Goal: Information Seeking & Learning: Learn about a topic

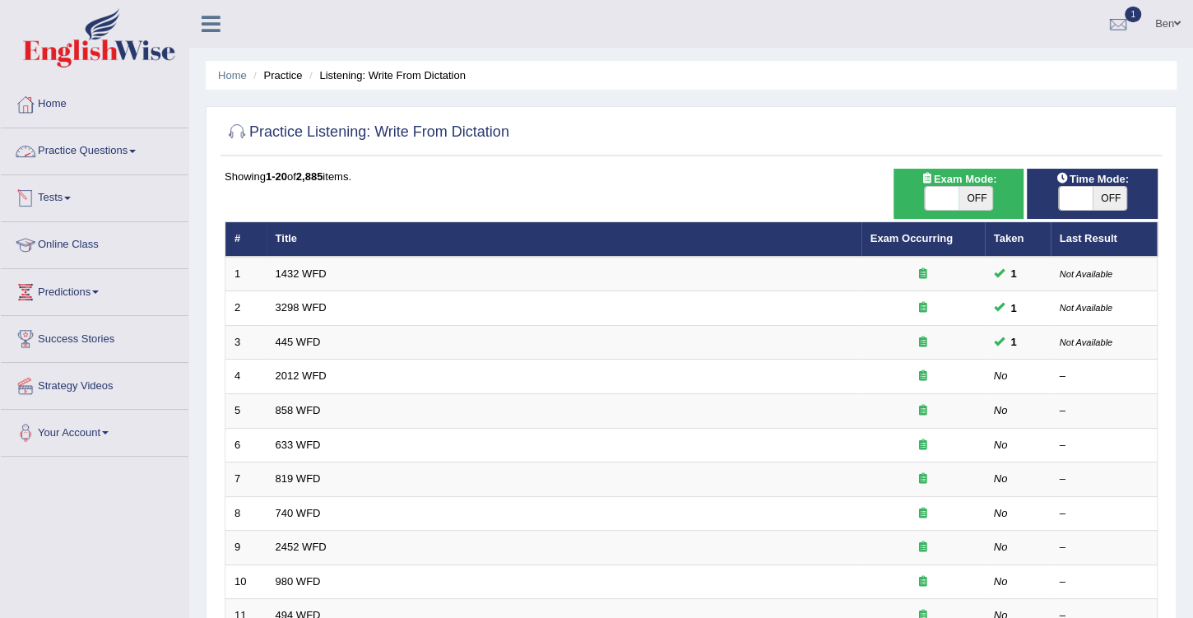
click at [86, 146] on link "Practice Questions" at bounding box center [95, 148] width 188 height 41
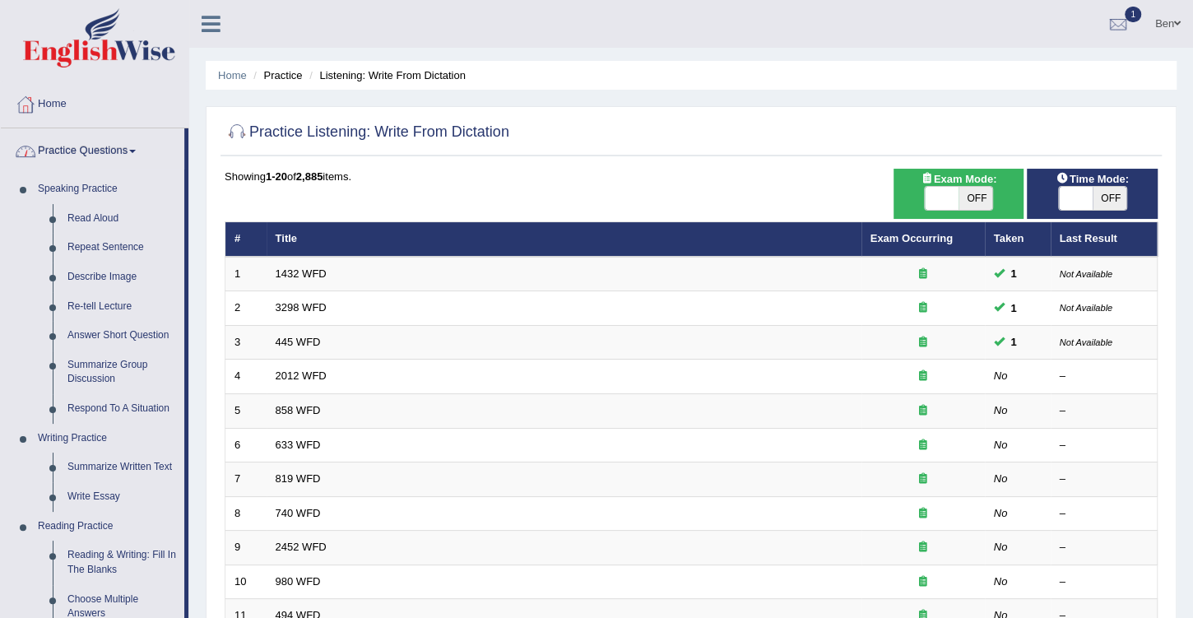
click at [95, 151] on link "Practice Questions" at bounding box center [92, 148] width 183 height 41
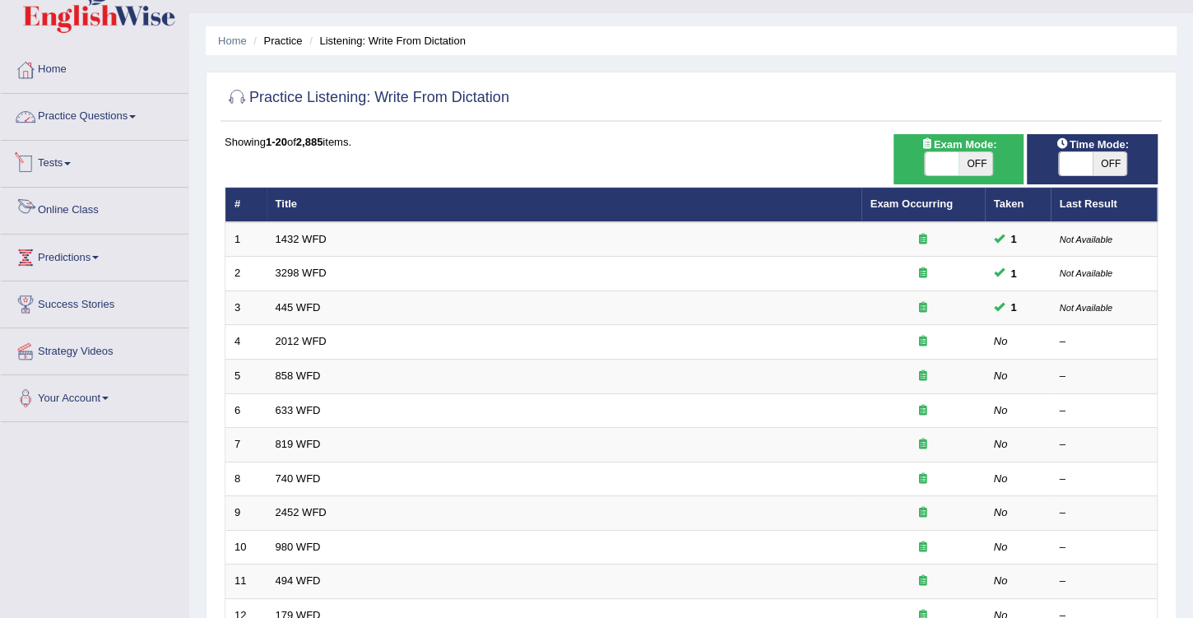
scroll to position [94, 0]
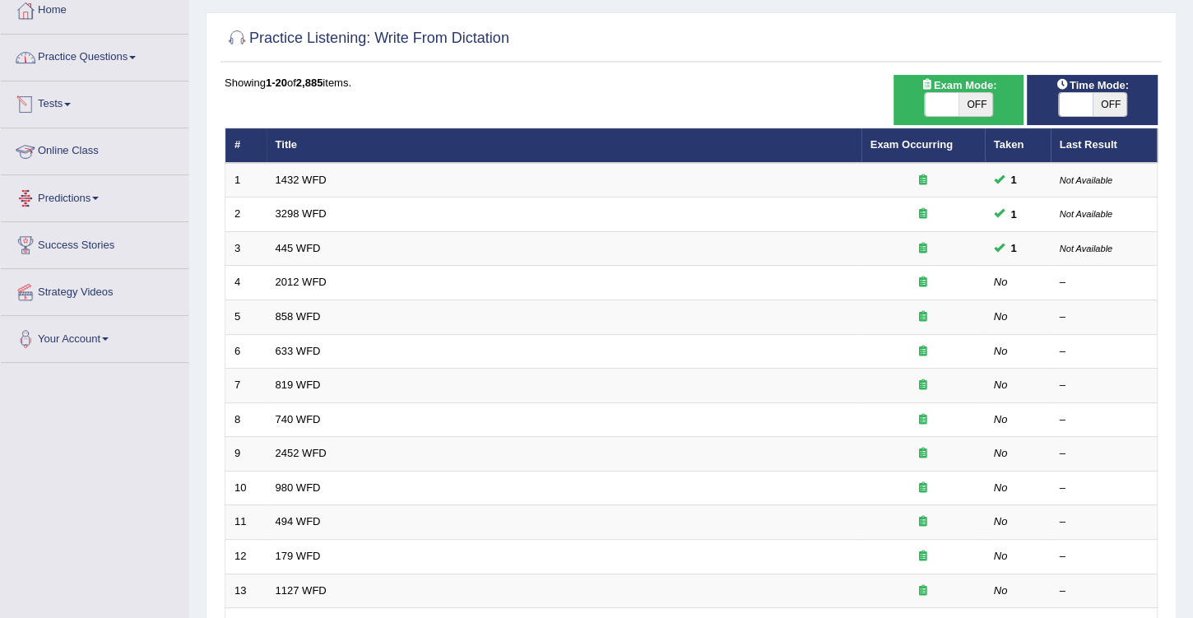
click at [79, 149] on link "Online Class" at bounding box center [95, 148] width 188 height 41
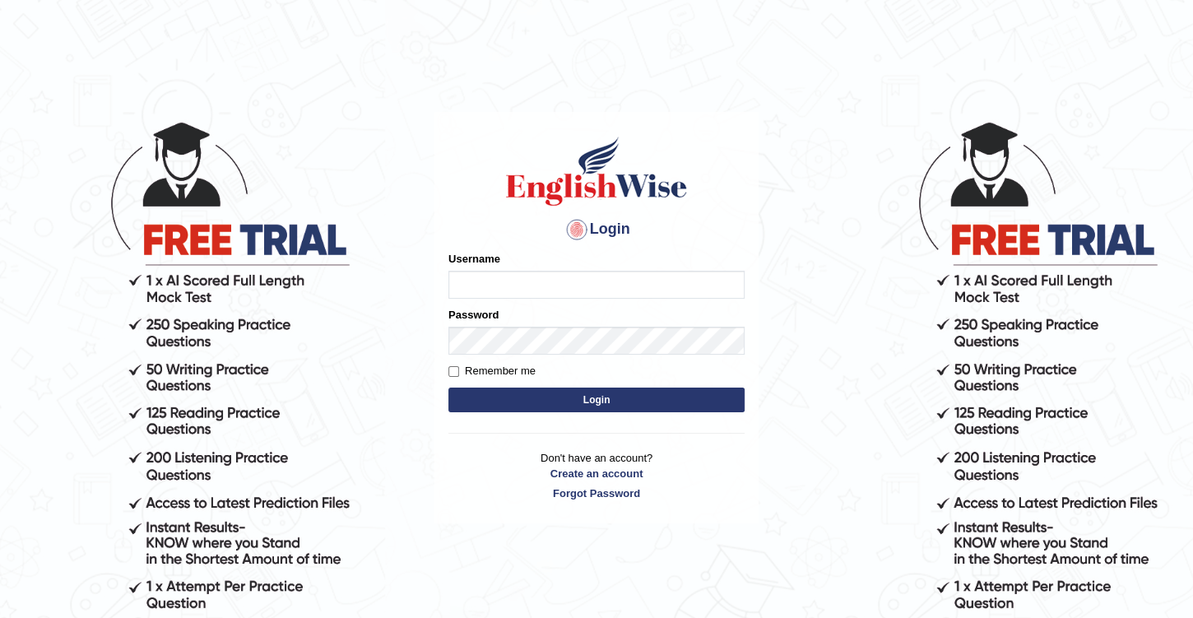
type input "Benali"
click at [623, 401] on button "Login" at bounding box center [596, 399] width 296 height 25
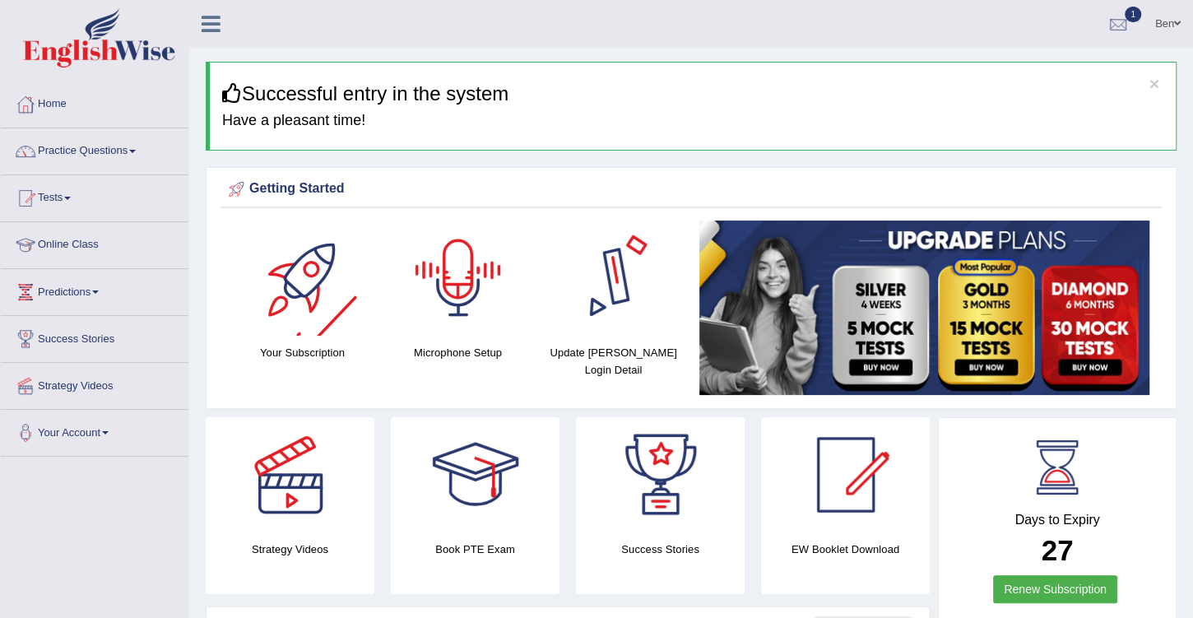
click at [1124, 15] on div at bounding box center [1117, 24] width 25 height 25
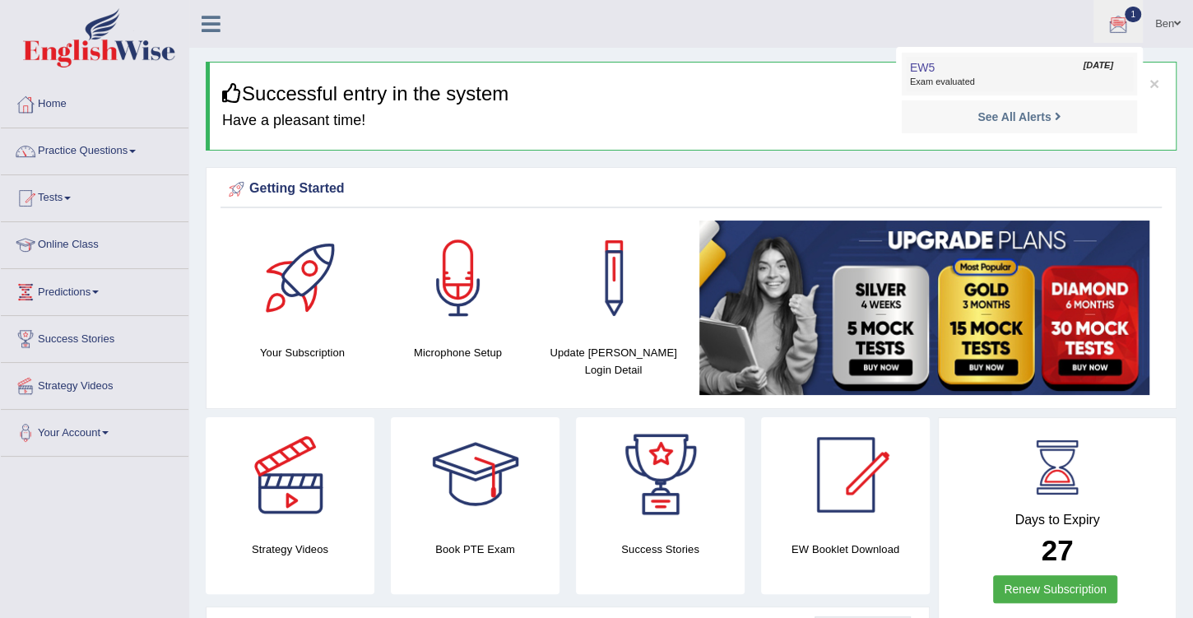
click at [1000, 60] on link "EW5 Oct 11, 2025 Exam evaluated" at bounding box center [1019, 74] width 227 height 35
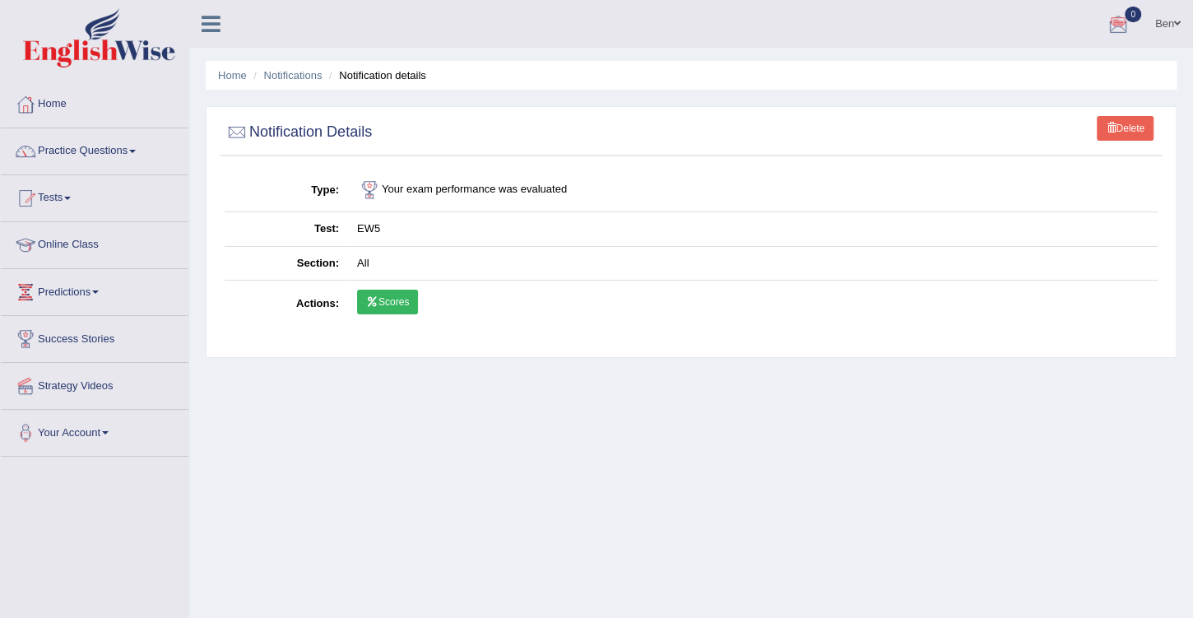
click at [385, 297] on link "Scores" at bounding box center [387, 302] width 61 height 25
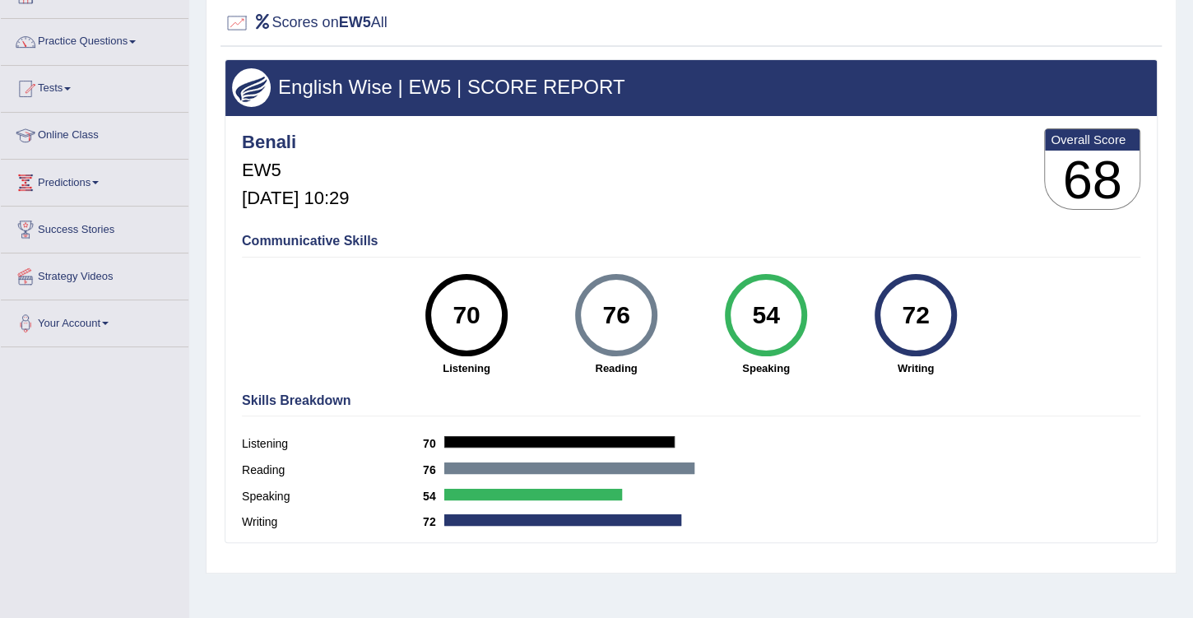
scroll to position [94, 0]
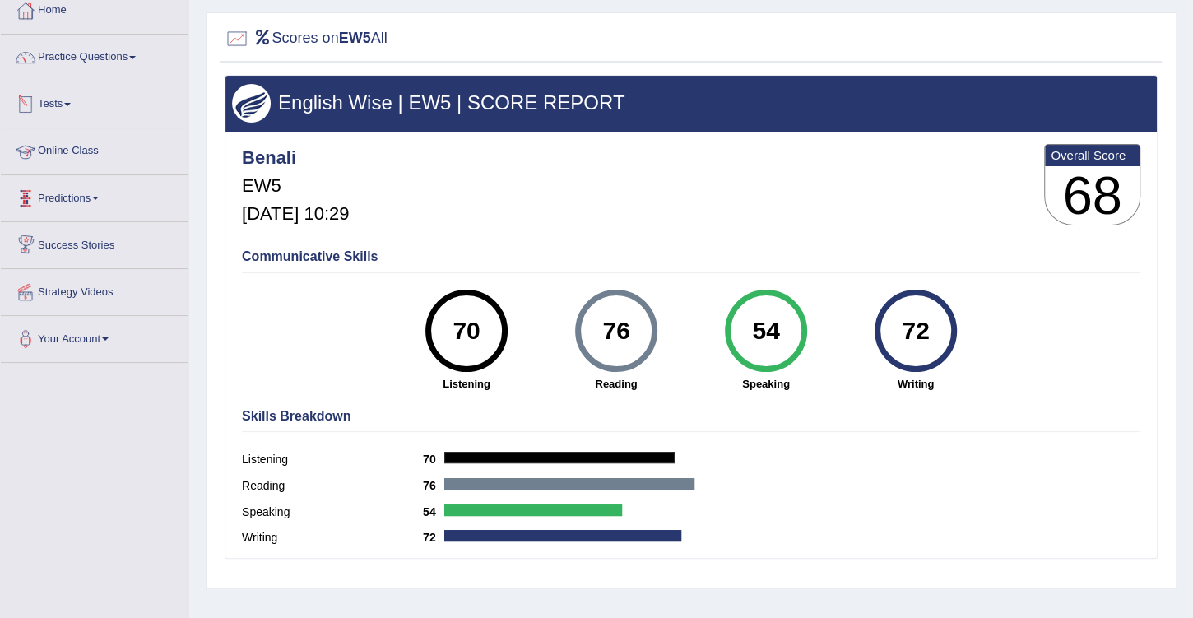
click at [76, 147] on link "Online Class" at bounding box center [95, 148] width 188 height 41
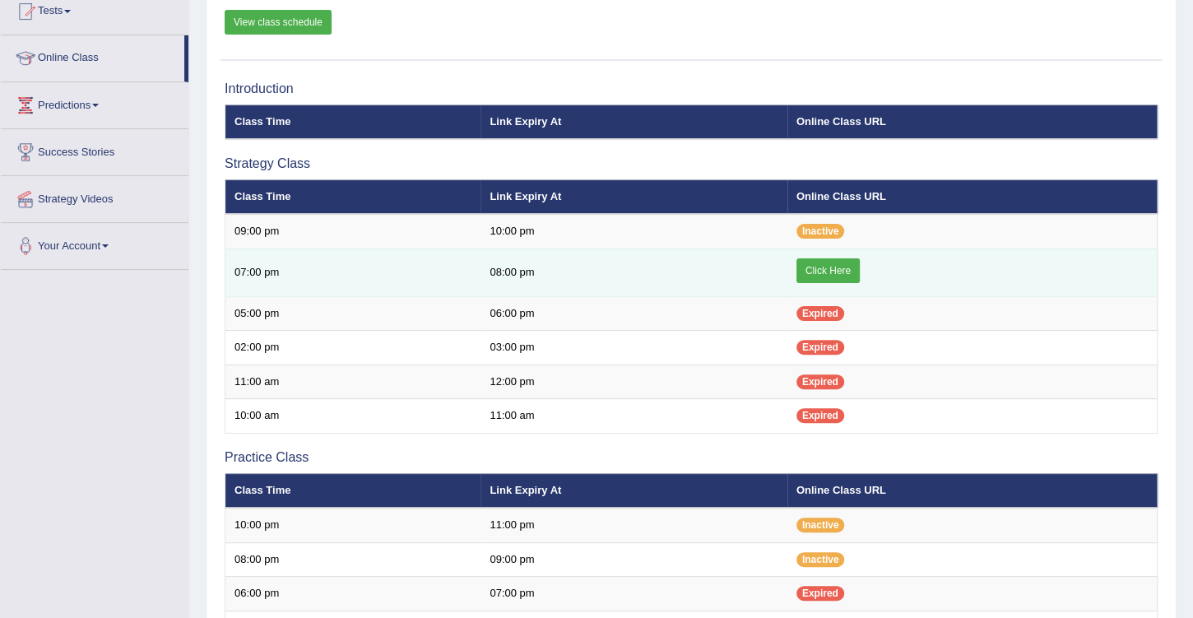
scroll to position [188, 0]
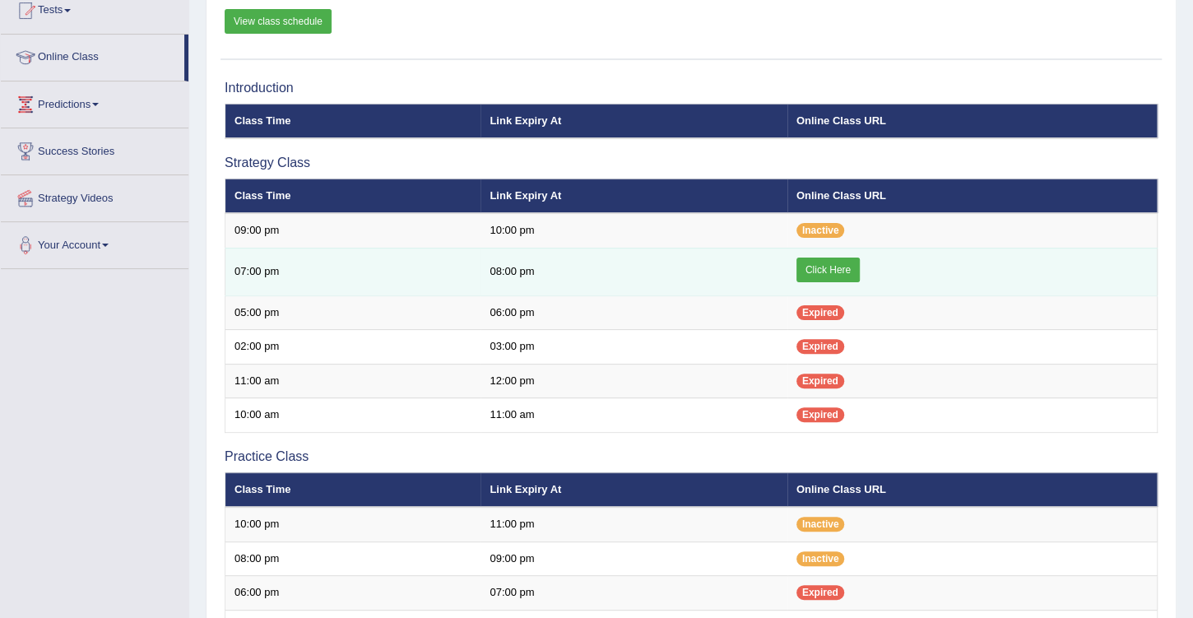
click at [834, 264] on link "Click Here" at bounding box center [827, 269] width 63 height 25
